Goal: Task Accomplishment & Management: Use online tool/utility

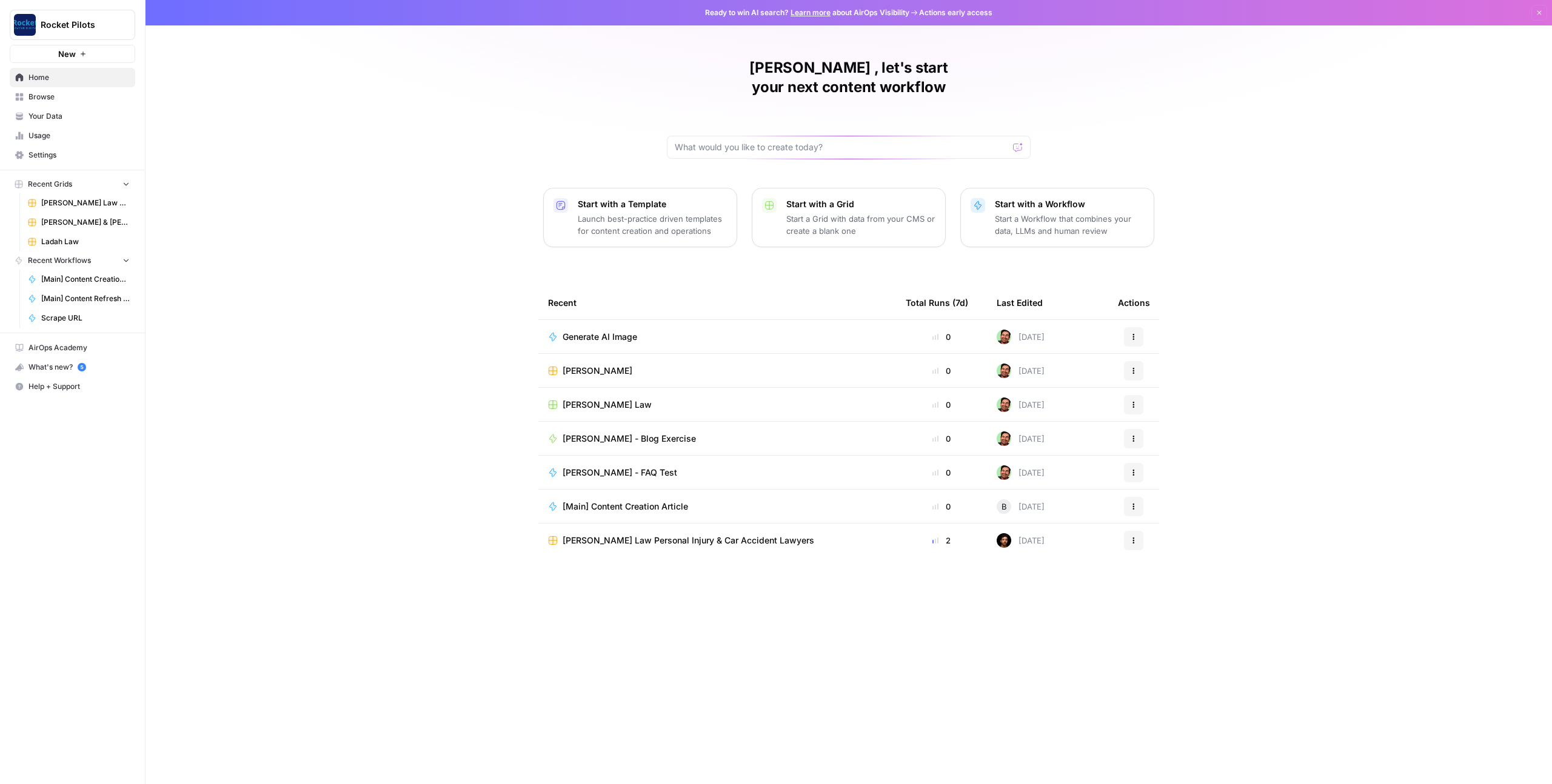
click at [76, 242] on span "Ladah Law" at bounding box center [85, 241] width 88 height 11
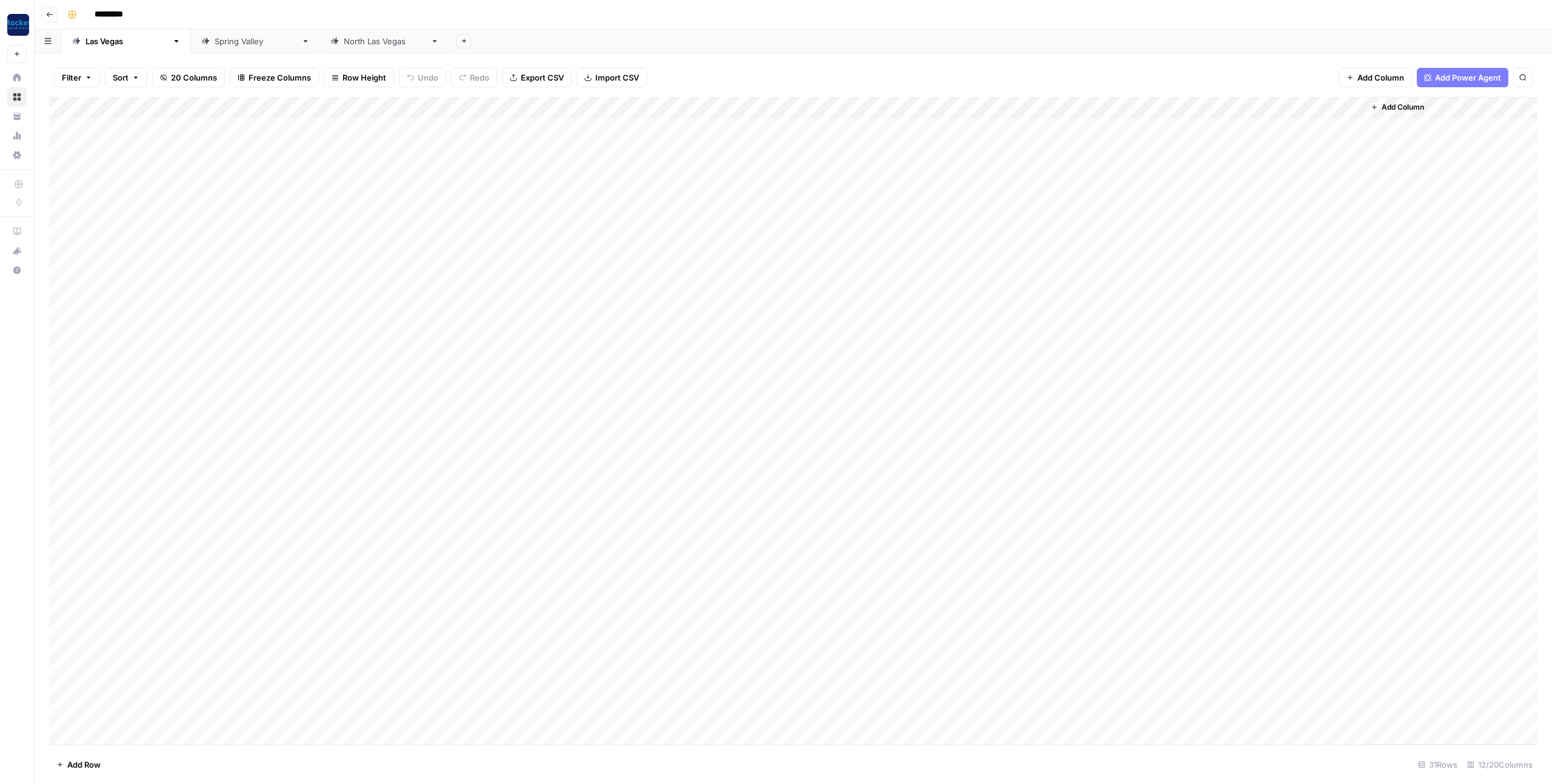
scroll to position [31, 0]
click at [1118, 652] on div "Add Column" at bounding box center [793, 421] width 1488 height 648
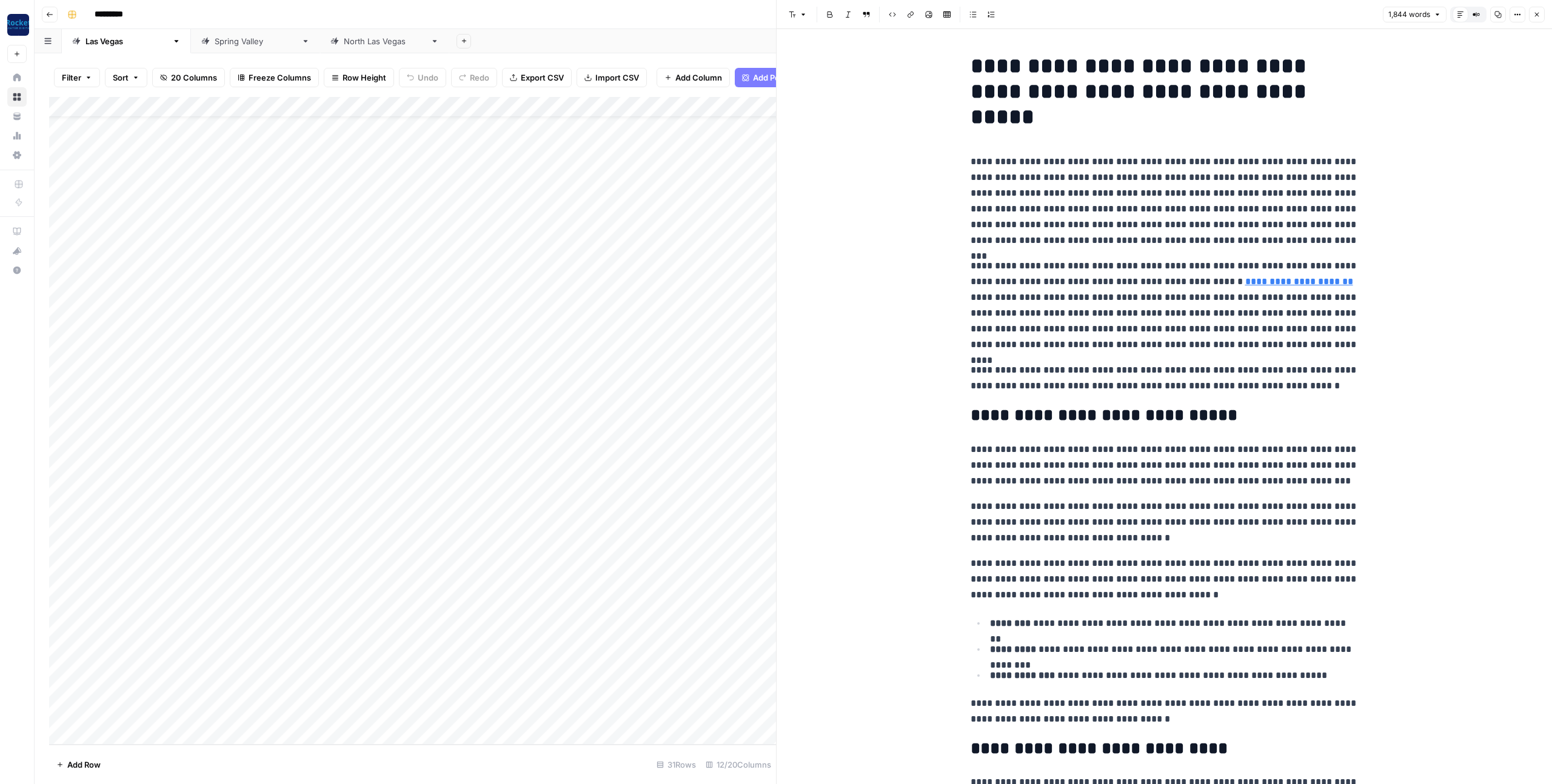
copy div "**********"
